Goal: Check status

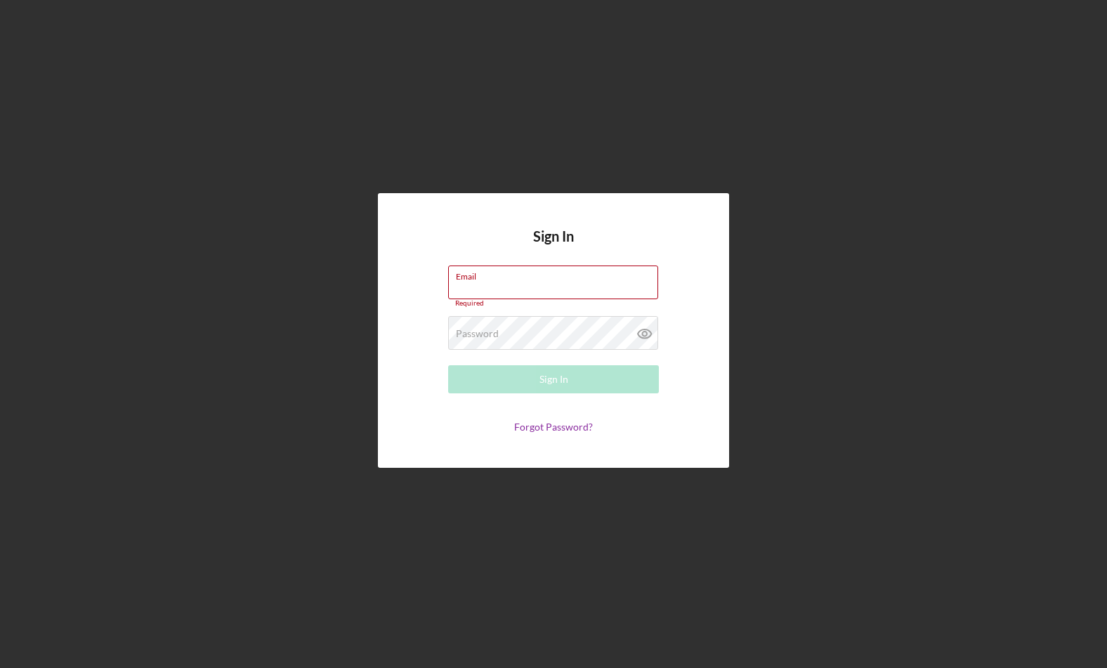
type input "[EMAIL_ADDRESS][DOMAIN_NAME]"
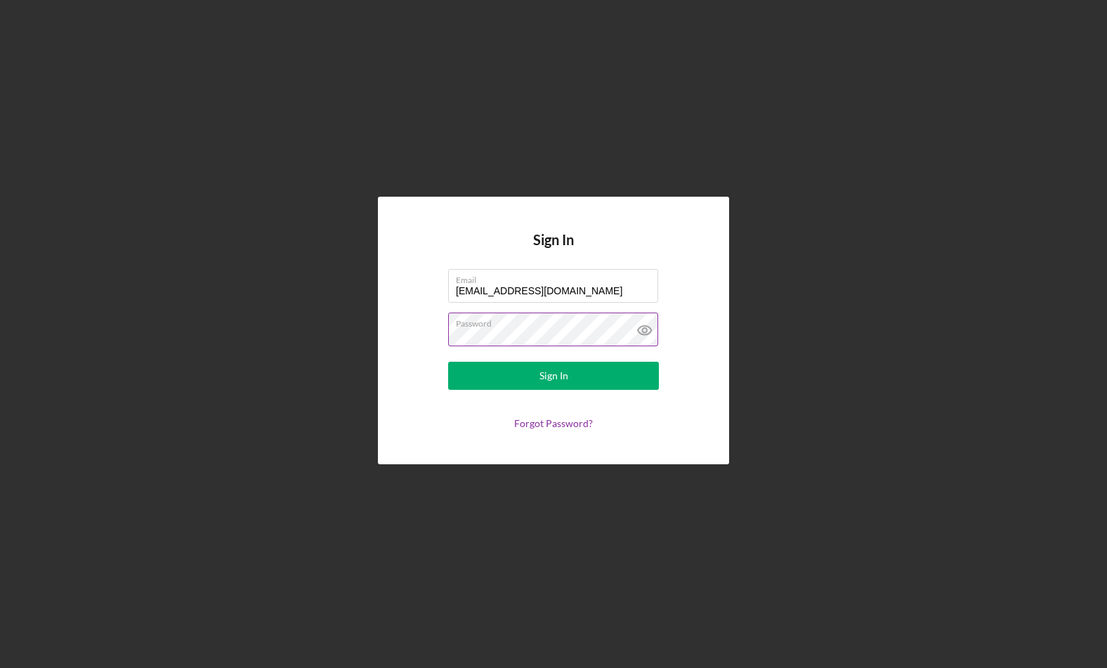
click at [565, 323] on div "Password" at bounding box center [553, 330] width 211 height 35
click at [478, 375] on button "Sign In" at bounding box center [553, 376] width 211 height 28
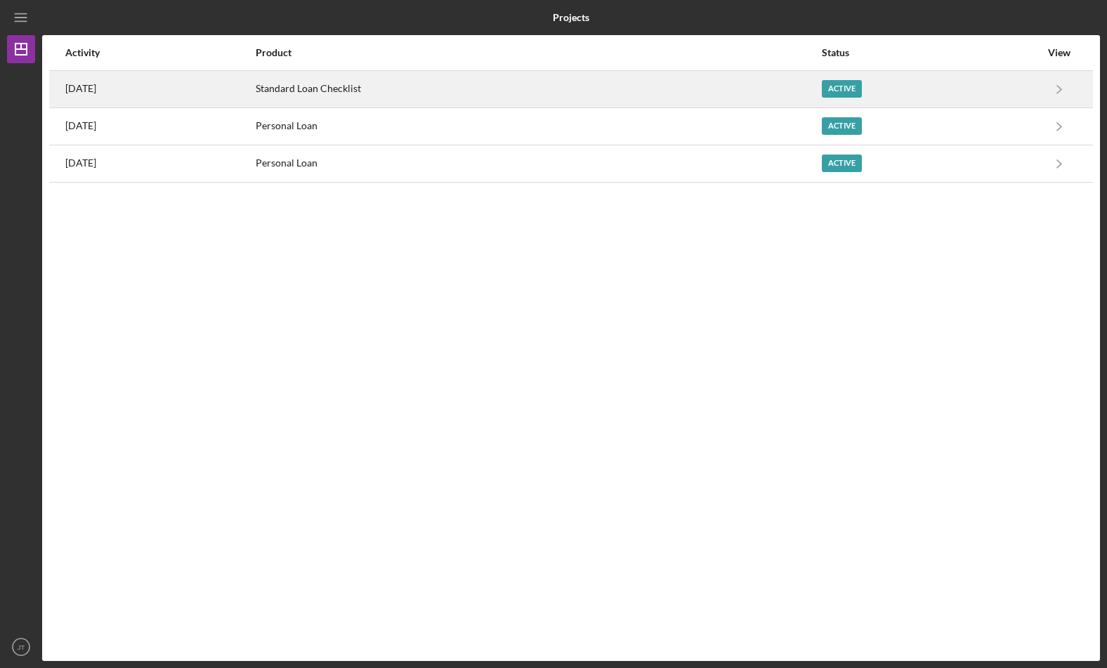
click at [254, 93] on div "[DATE]" at bounding box center [159, 89] width 189 height 35
